Goal: Task Accomplishment & Management: Complete application form

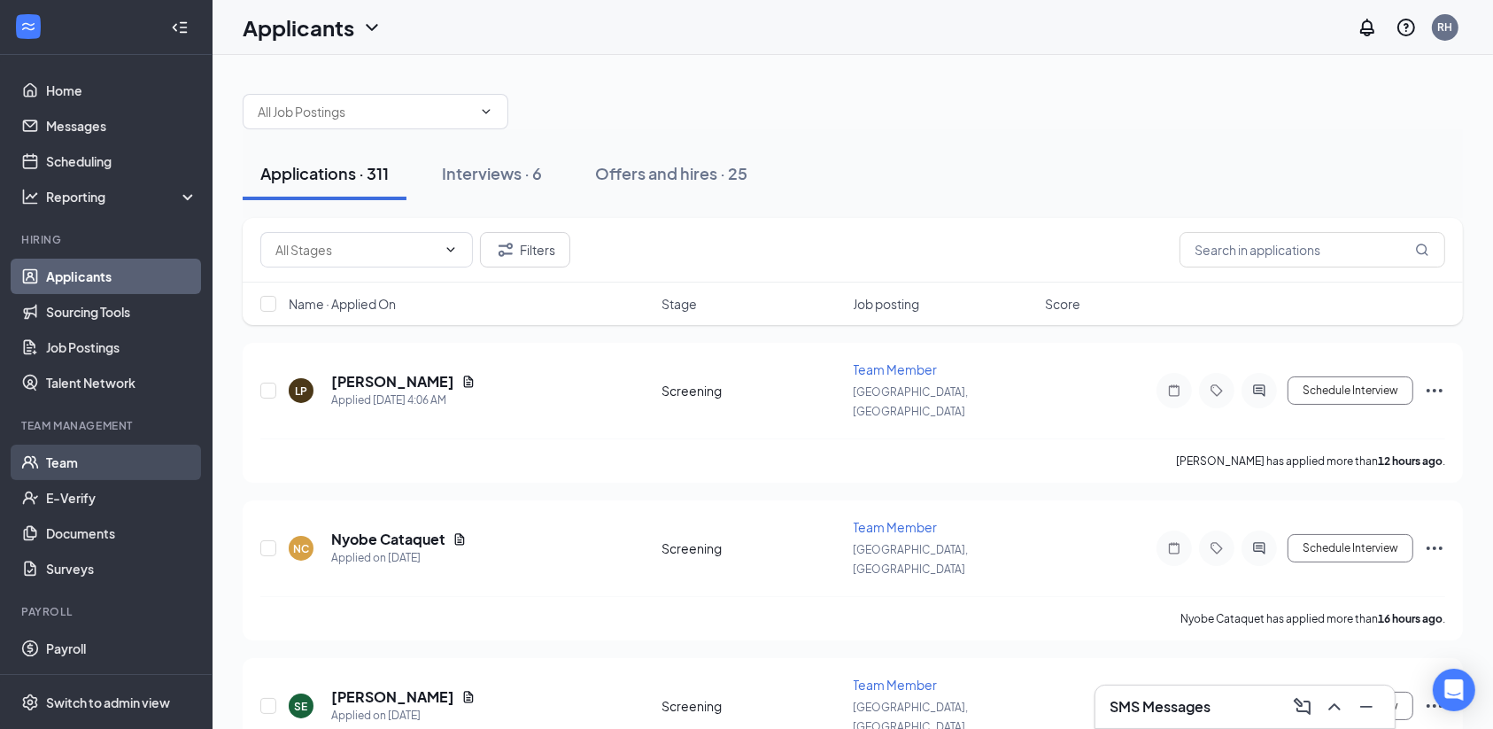
click at [69, 461] on link "Team" at bounding box center [121, 462] width 151 height 35
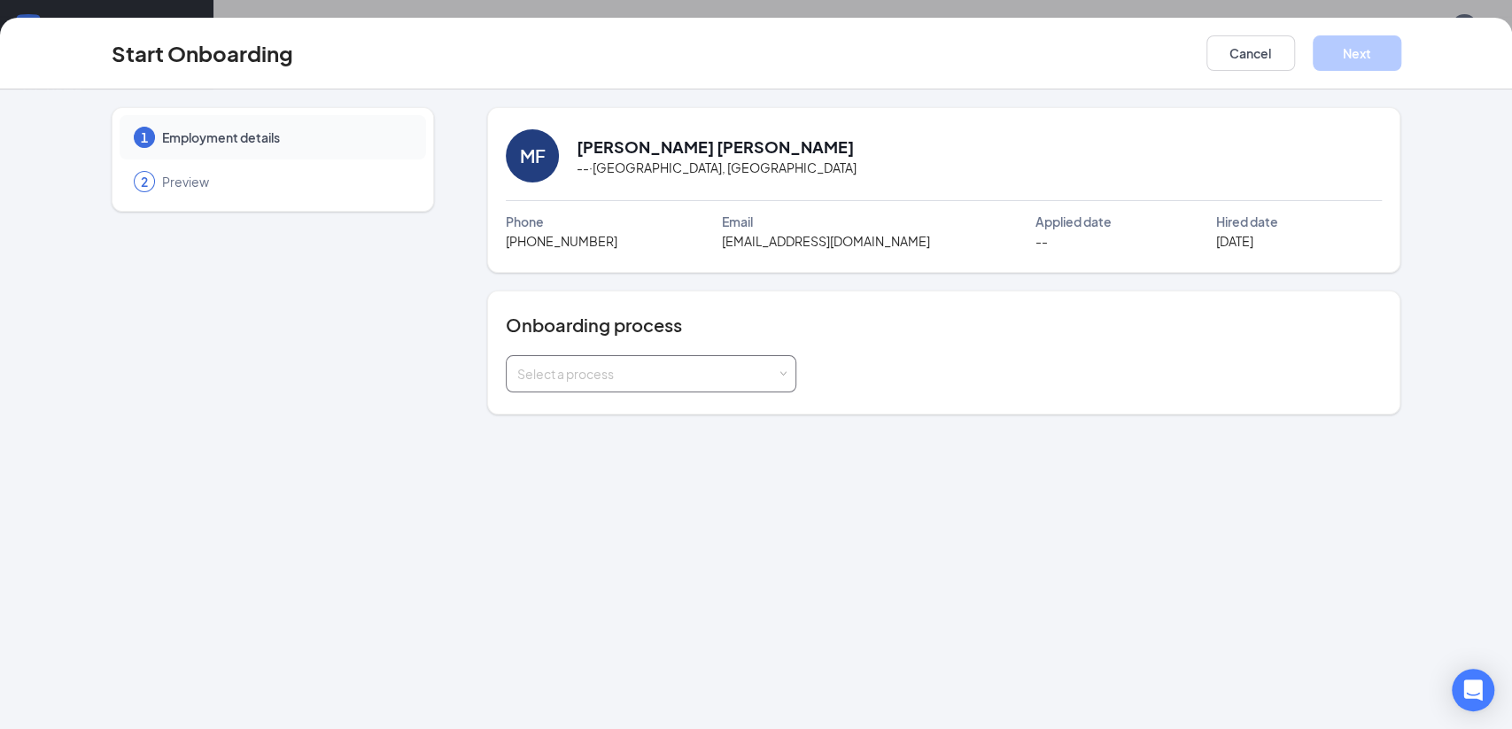
click at [783, 373] on span at bounding box center [783, 374] width 8 height 8
click at [702, 446] on li "Import" at bounding box center [650, 443] width 291 height 32
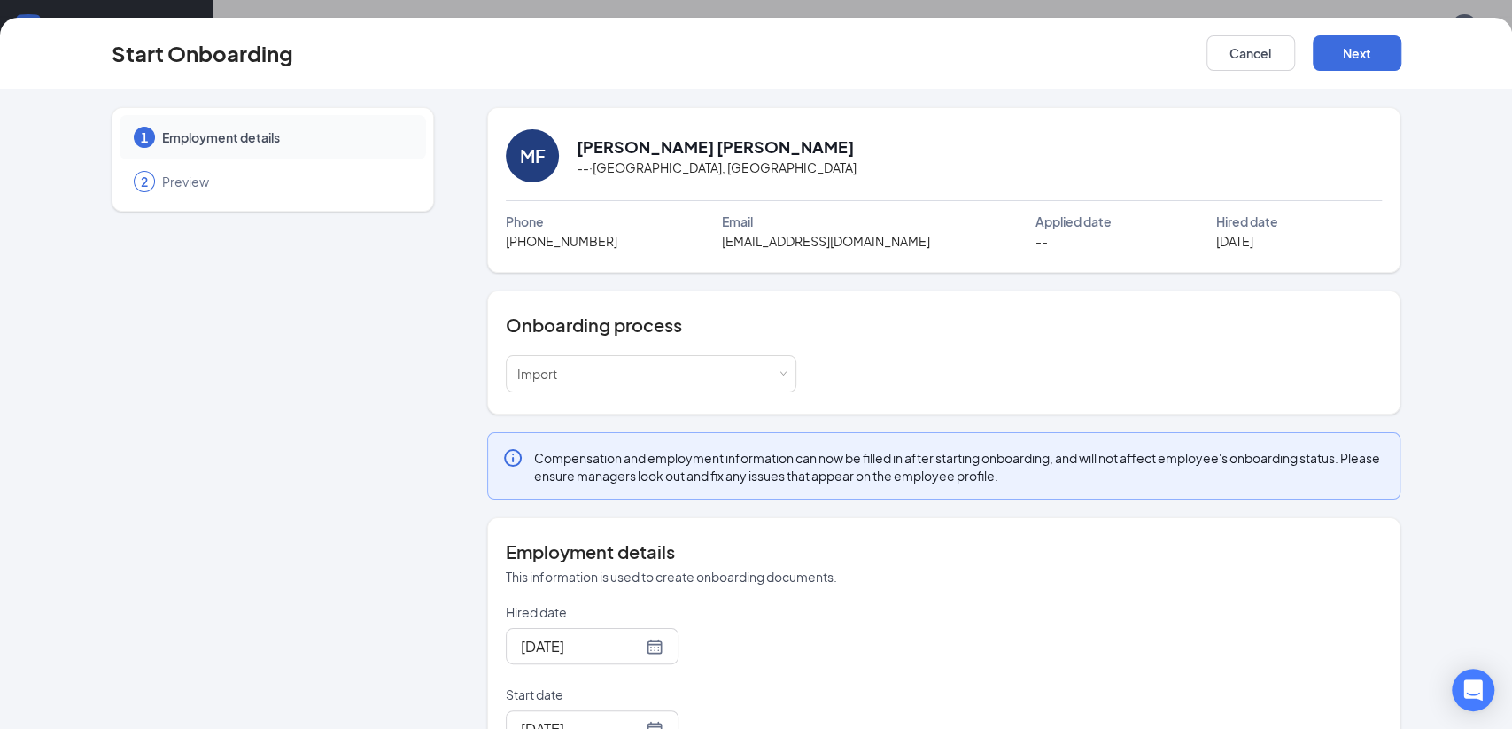
click at [311, 546] on div "1 Employment details 2 Preview" at bounding box center [273, 479] width 322 height 745
click at [368, 547] on div "1 Employment details 2 Preview" at bounding box center [273, 479] width 322 height 745
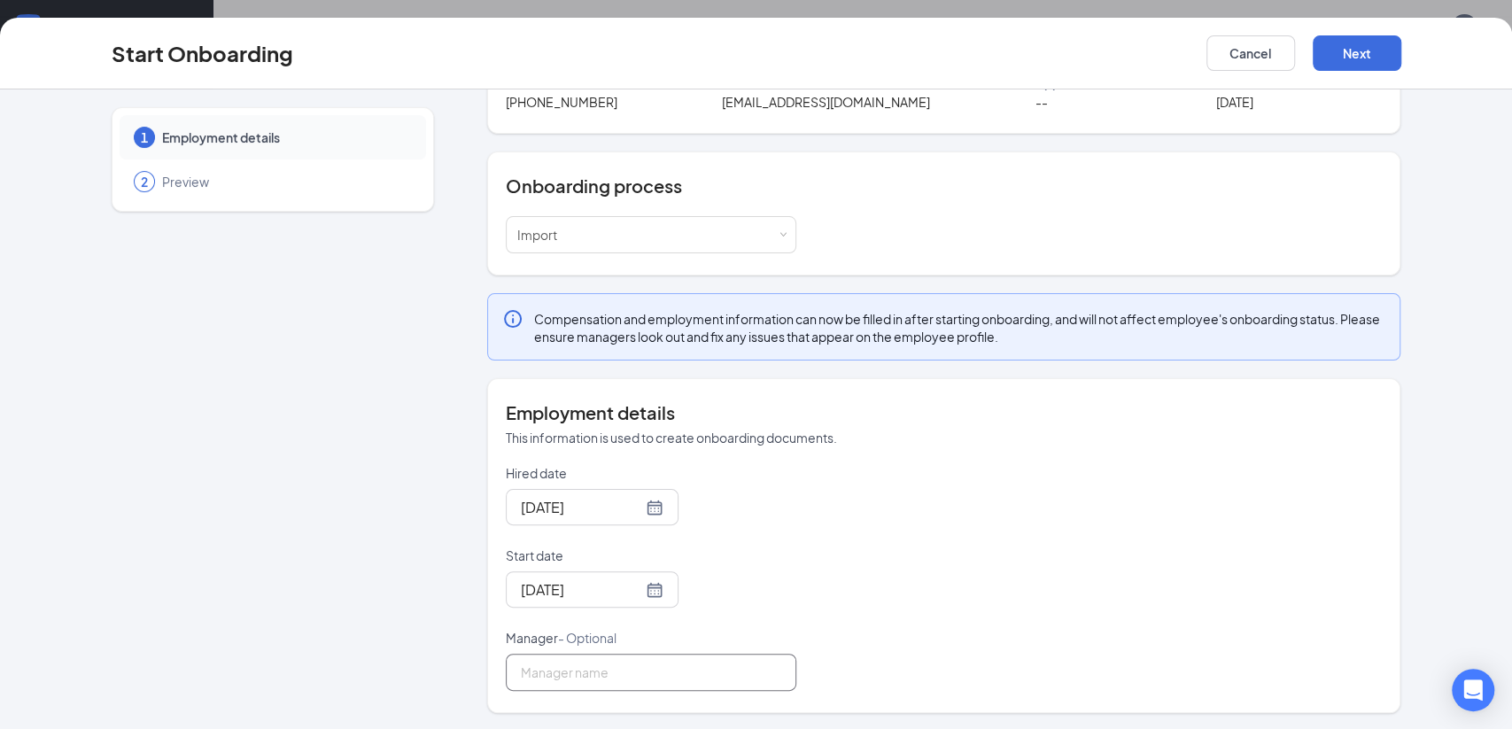
click at [574, 671] on input "Manager - Optional" at bounding box center [651, 672] width 291 height 37
click at [343, 586] on div "1 Employment details 2 Preview" at bounding box center [273, 340] width 322 height 745
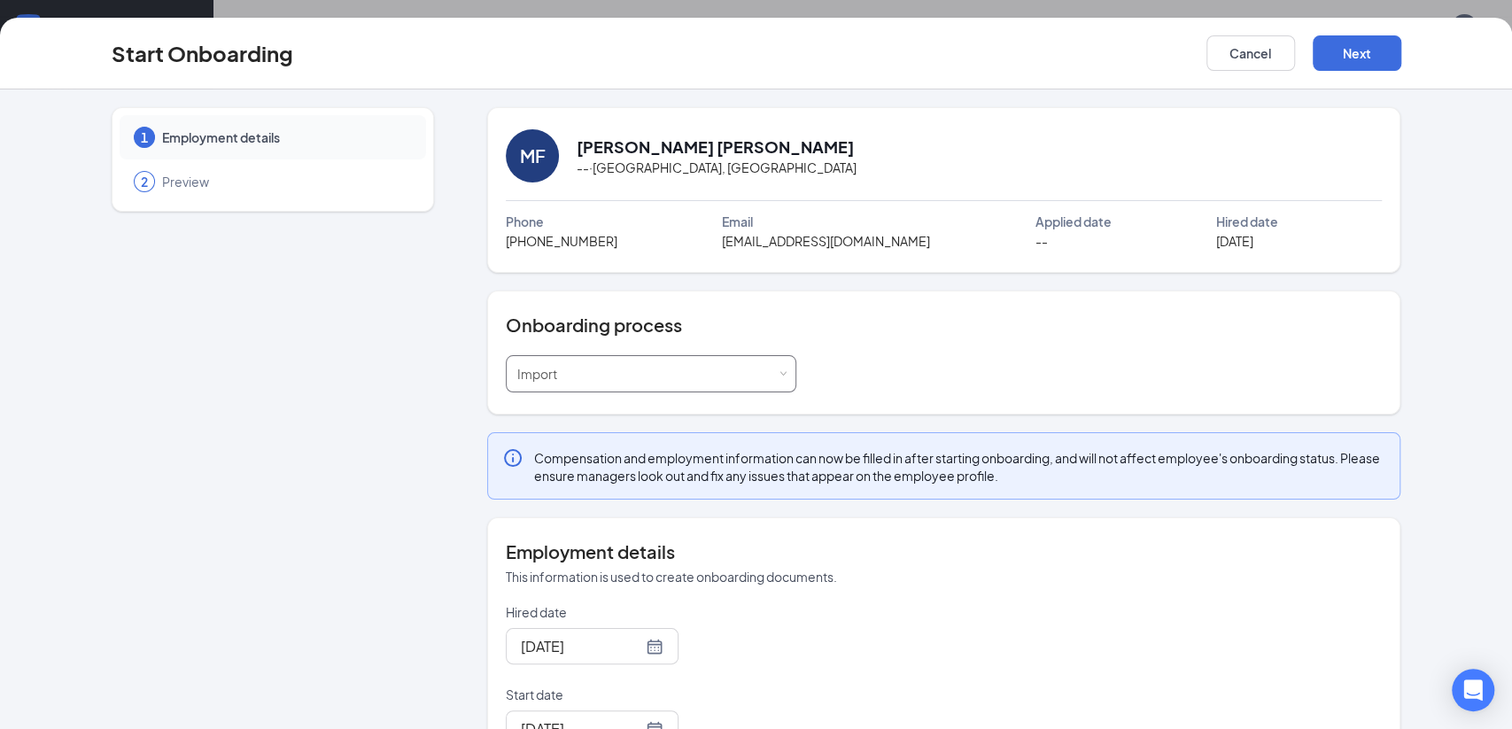
click at [779, 377] on span at bounding box center [783, 374] width 8 height 8
click at [1368, 63] on button "Next" at bounding box center [1357, 52] width 89 height 35
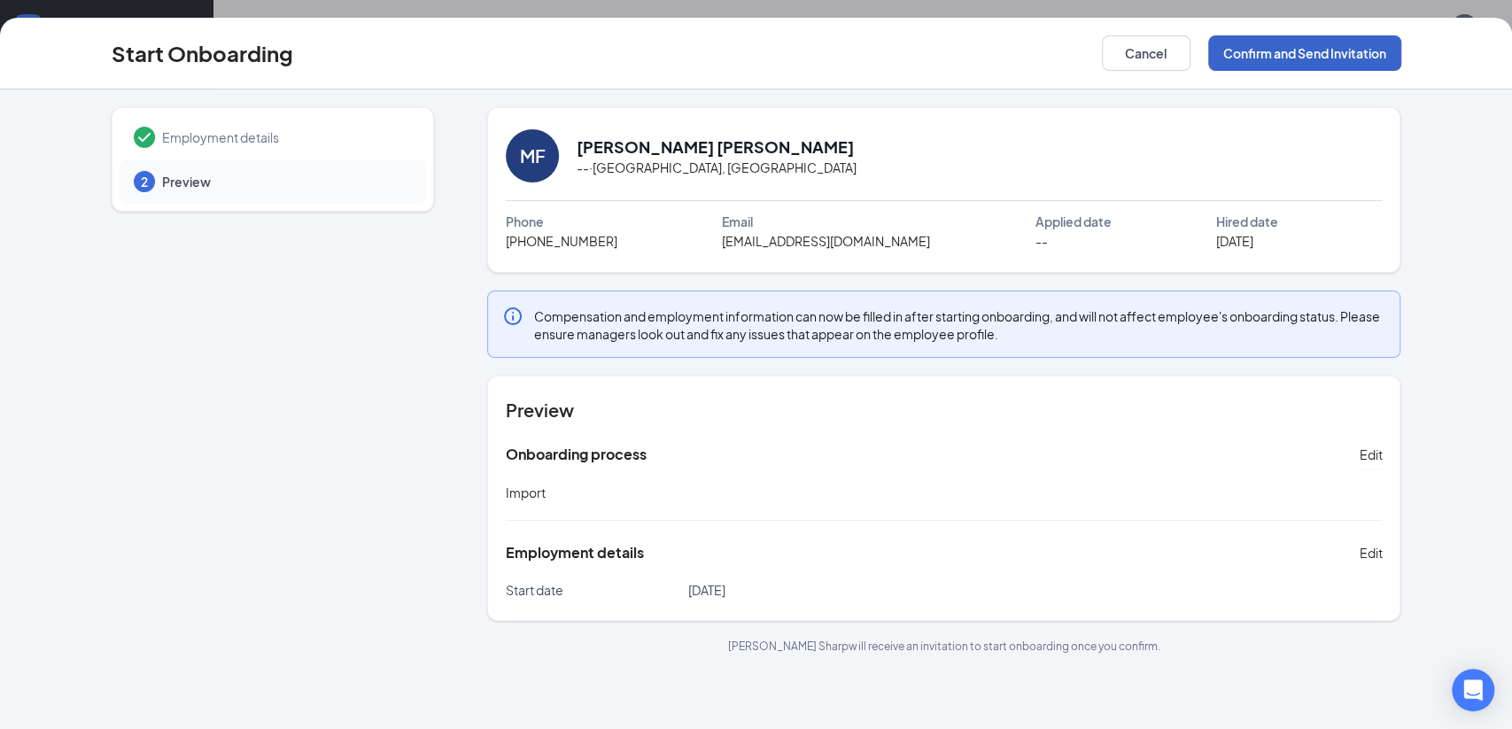
click at [1368, 63] on button "Confirm and Send Invitation" at bounding box center [1304, 52] width 193 height 35
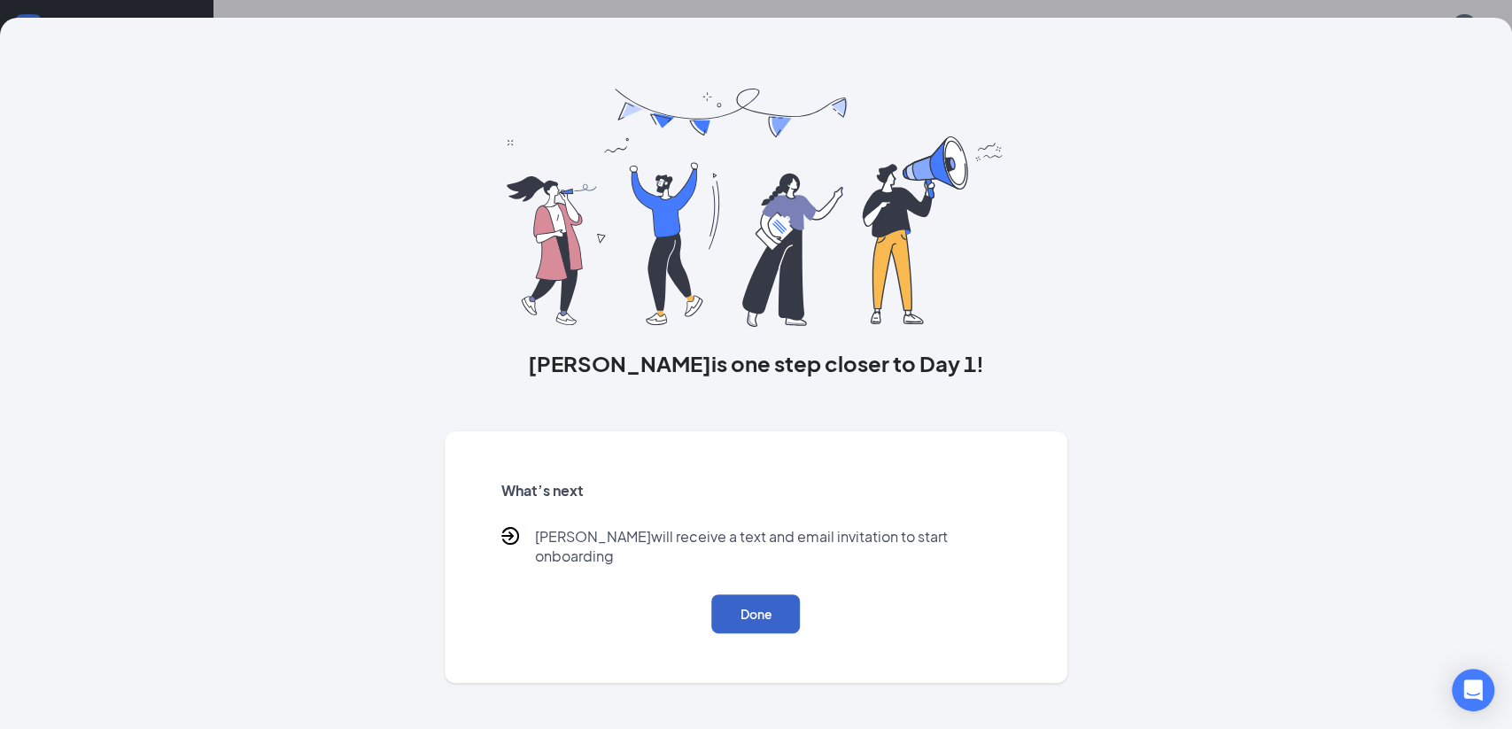
click at [752, 625] on button "Done" at bounding box center [755, 613] width 89 height 39
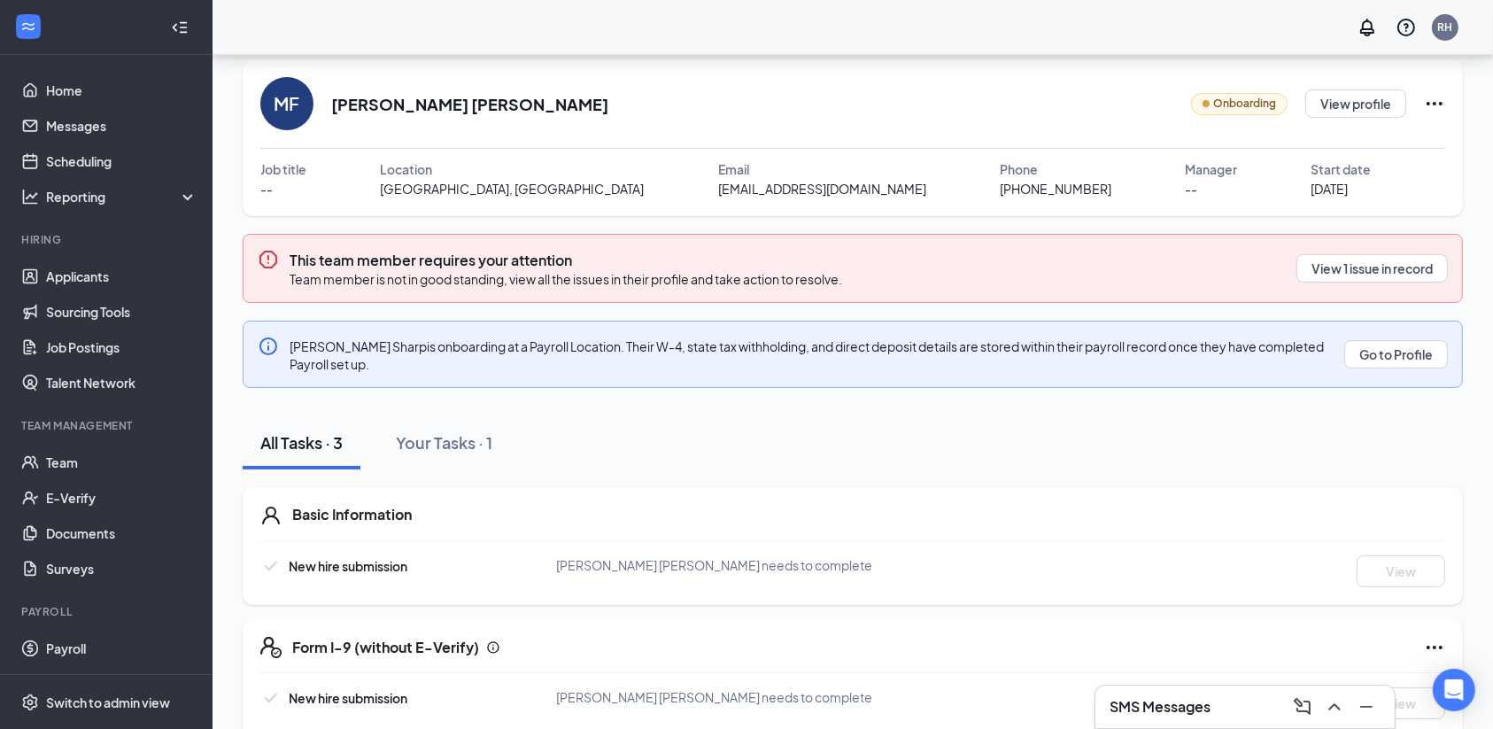
scroll to position [54, 0]
click at [1369, 269] on button "View 1 issue in record" at bounding box center [1372, 268] width 151 height 28
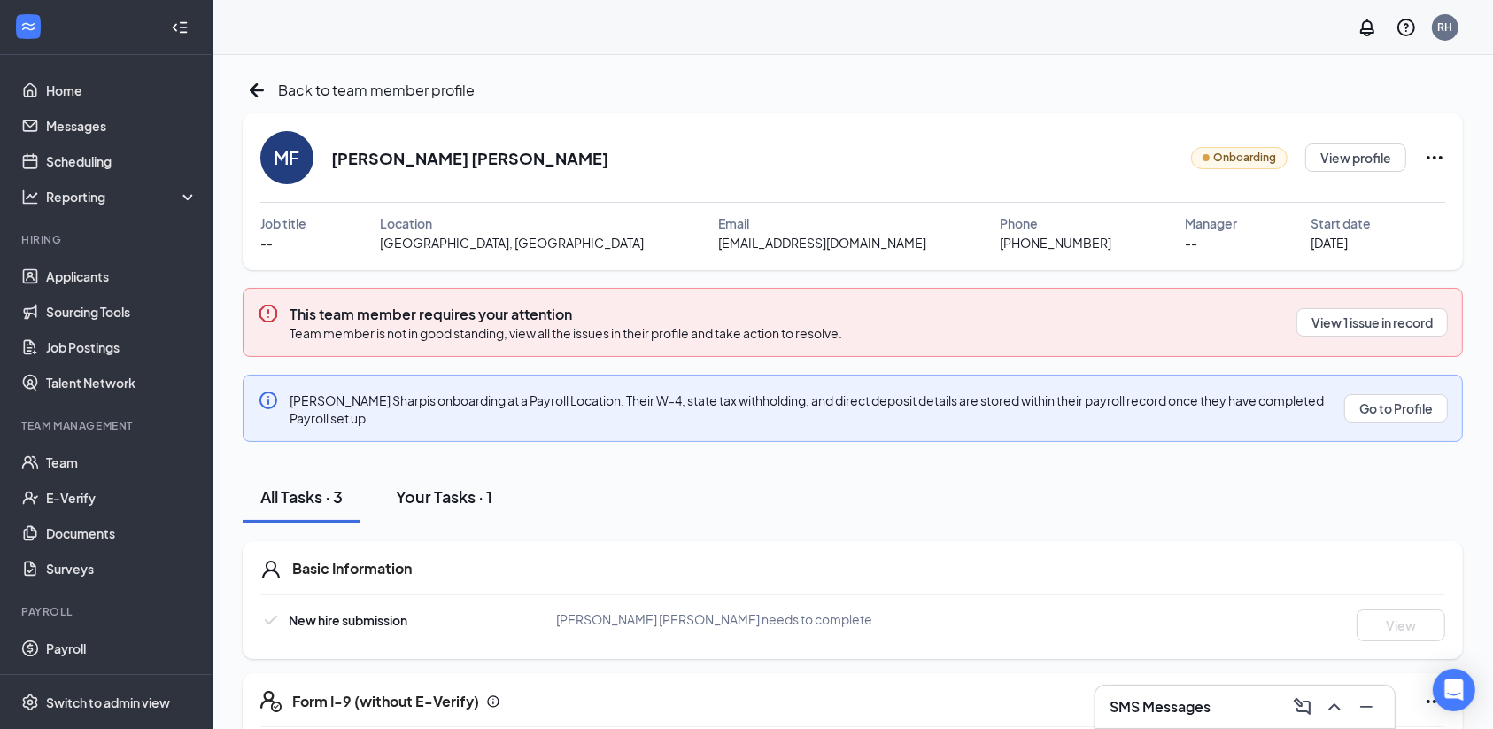
click at [430, 499] on div "Your Tasks · 1" at bounding box center [444, 496] width 97 height 22
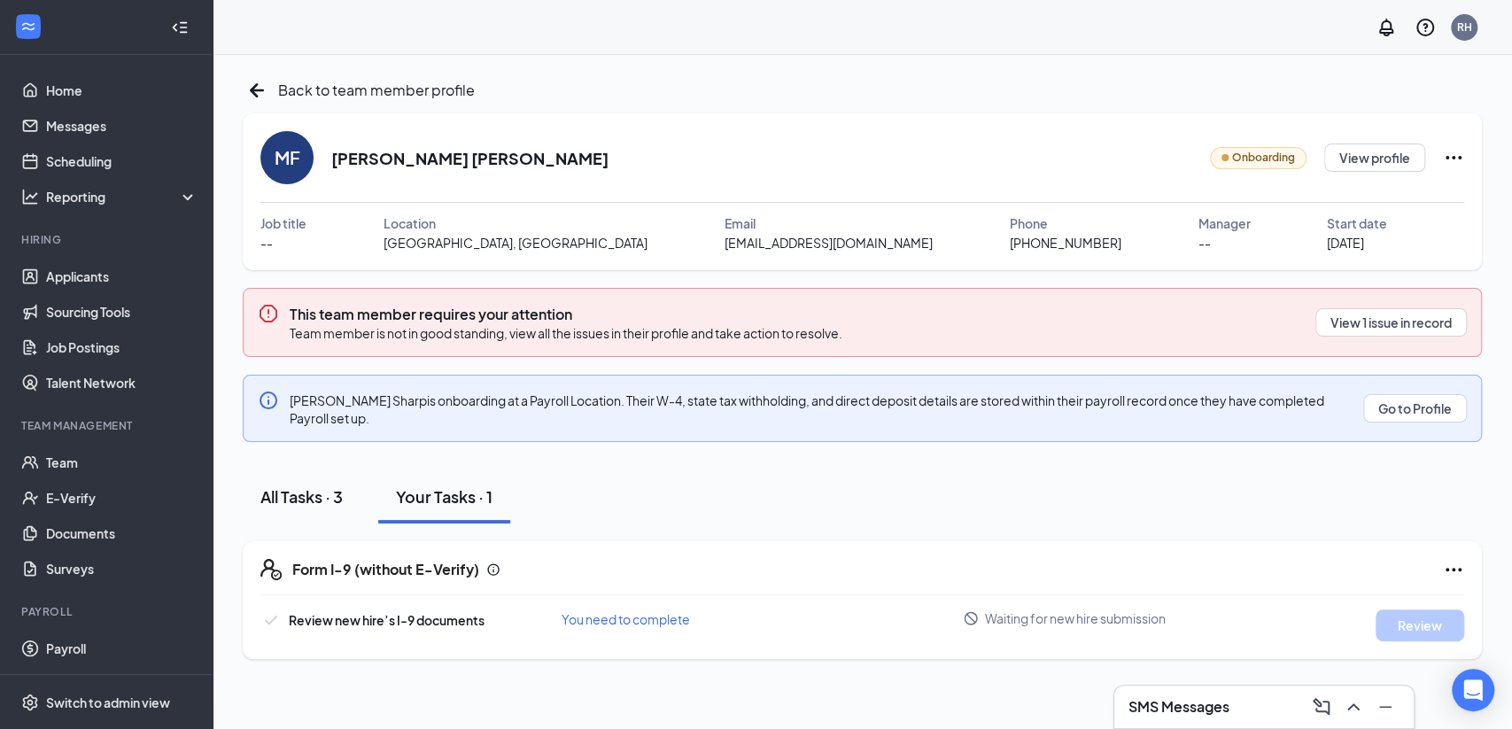
click at [315, 489] on div "All Tasks · 3" at bounding box center [301, 496] width 82 height 22
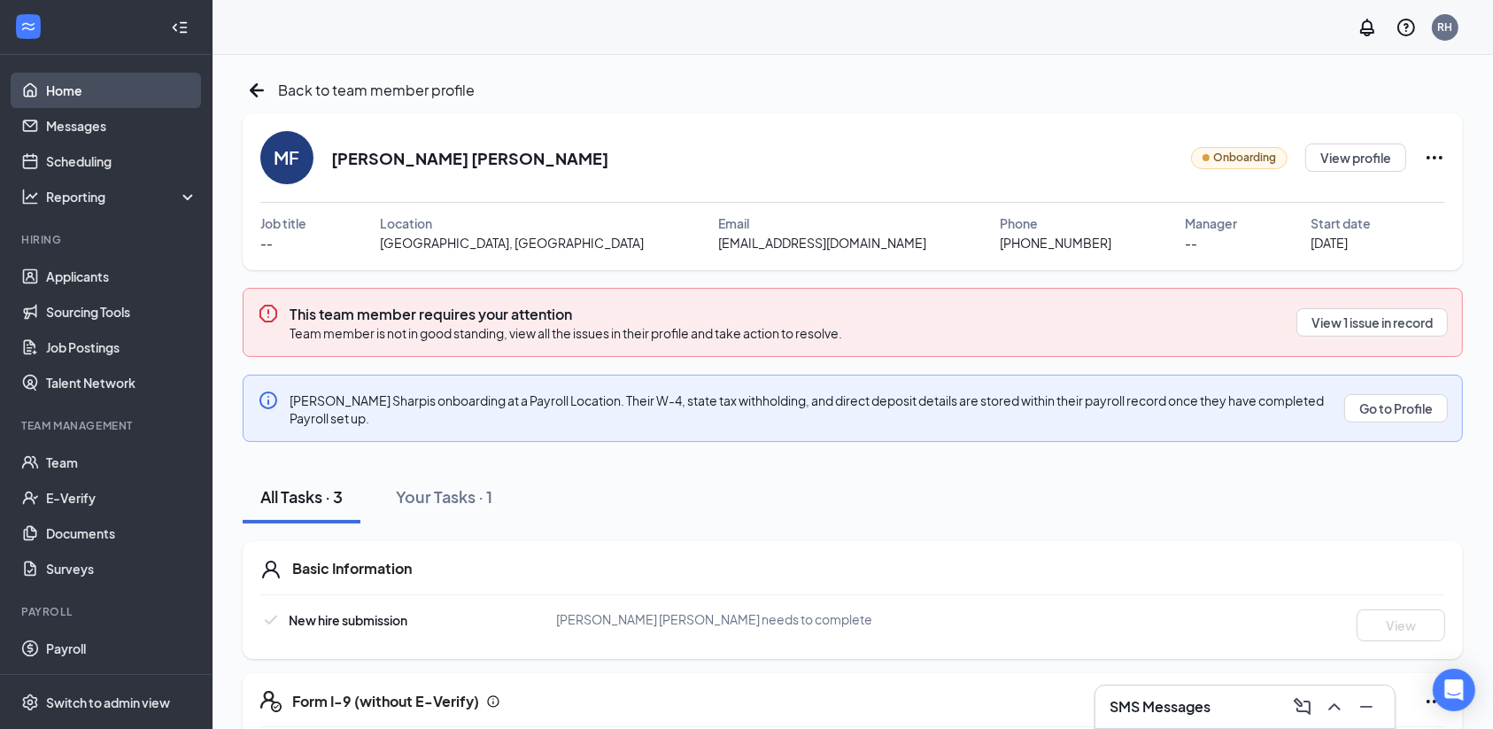
click at [73, 89] on link "Home" at bounding box center [121, 90] width 151 height 35
